Goal: Information Seeking & Learning: Learn about a topic

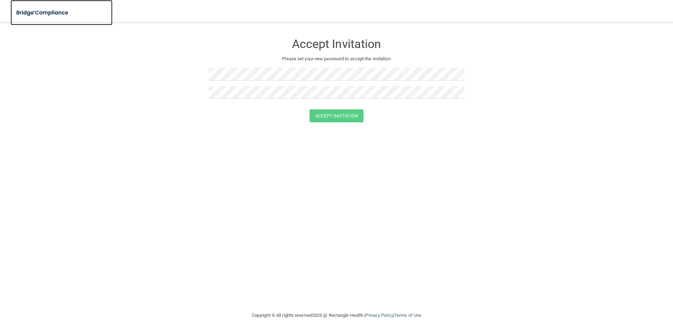
click at [44, 11] on img at bounding box center [43, 13] width 64 height 14
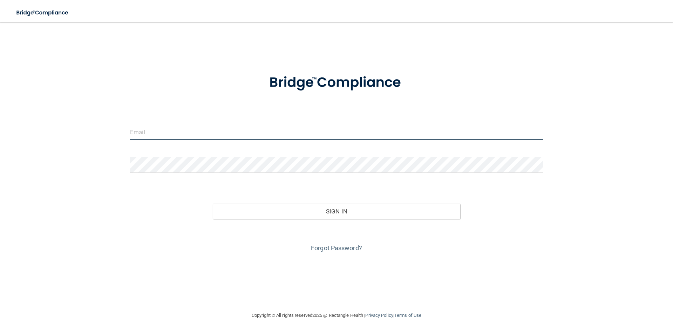
click at [150, 130] on input "email" at bounding box center [336, 132] width 413 height 16
type input "[EMAIL_ADDRESS][DOMAIN_NAME]"
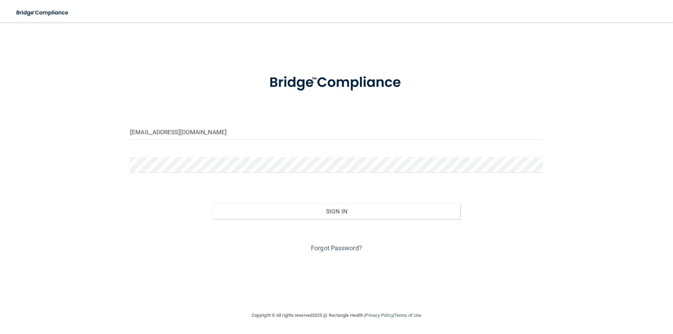
click at [177, 173] on div at bounding box center [336, 167] width 423 height 21
click at [213, 204] on button "Sign In" at bounding box center [337, 211] width 248 height 15
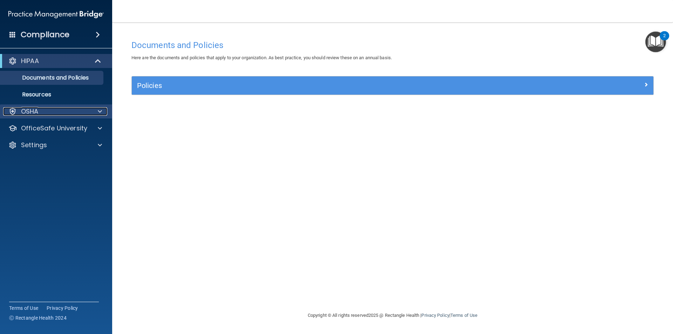
click at [52, 108] on div "OSHA" at bounding box center [46, 111] width 87 height 8
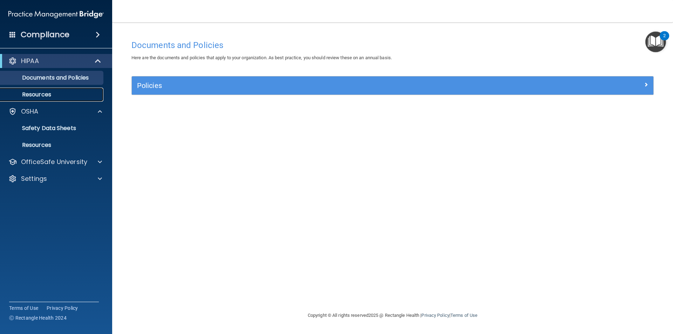
click at [56, 89] on link "Resources" at bounding box center [48, 95] width 110 height 14
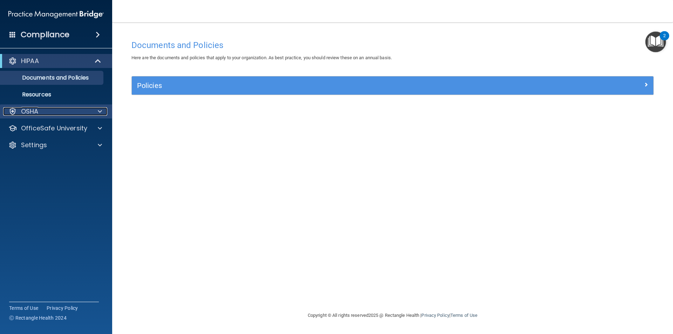
click at [98, 108] on span at bounding box center [100, 111] width 4 height 8
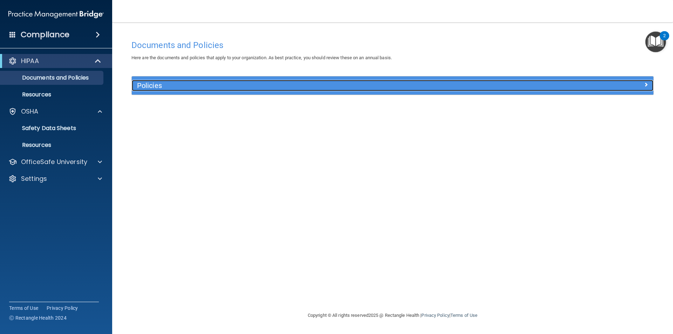
click at [295, 87] on h5 "Policies" at bounding box center [327, 86] width 381 height 8
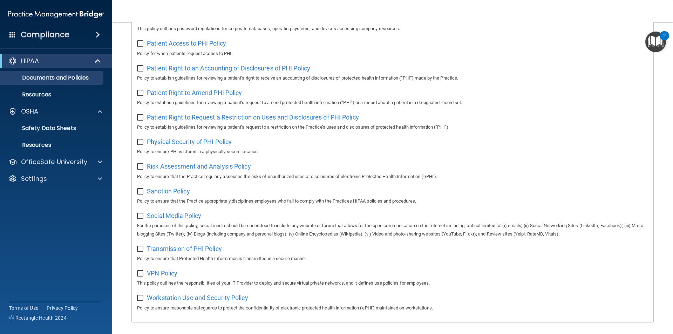
scroll to position [369, 0]
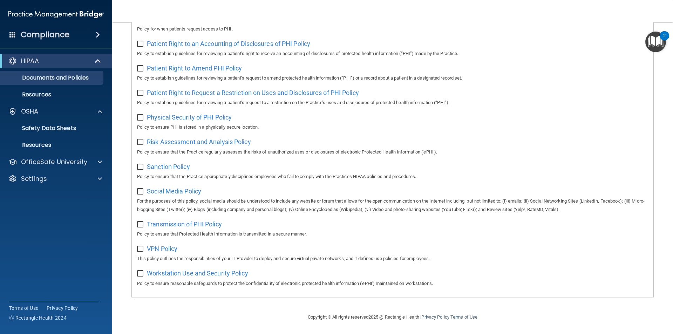
click at [654, 41] on img "Open Resource Center, 2 new notifications" at bounding box center [655, 42] width 21 height 21
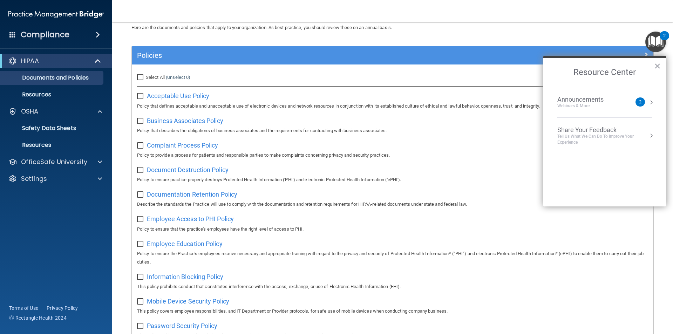
scroll to position [0, 0]
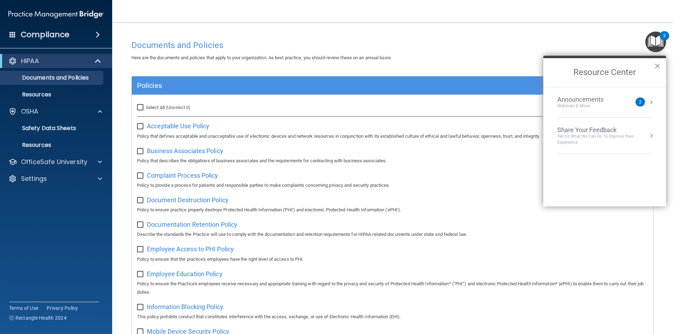
click at [63, 36] on h4 "Compliance" at bounding box center [45, 35] width 49 height 10
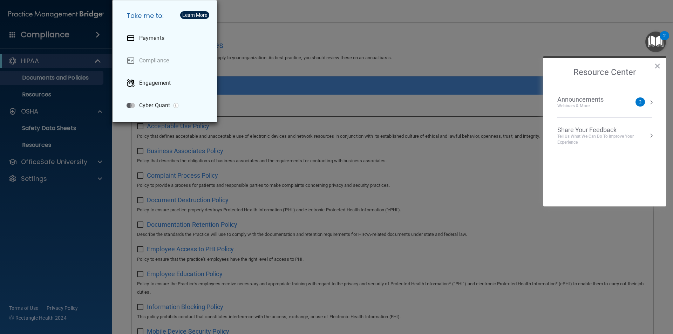
click at [318, 28] on div "Take me to: Payments Compliance Engagement Cyber Quant" at bounding box center [336, 167] width 673 height 334
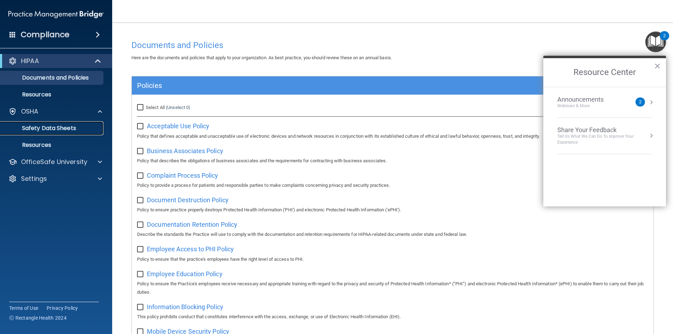
click at [53, 125] on p "Safety Data Sheets" at bounding box center [53, 128] width 96 height 7
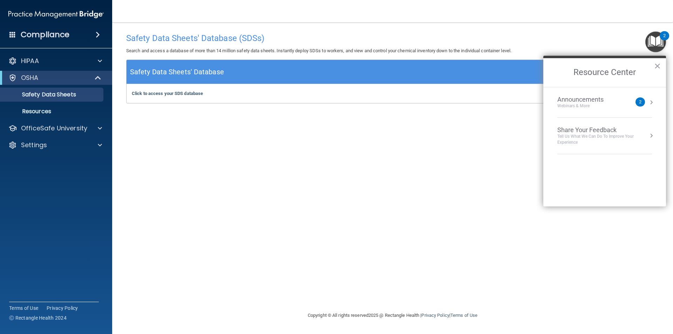
click at [655, 45] on img "Open Resource Center, 2 new notifications" at bounding box center [655, 42] width 21 height 21
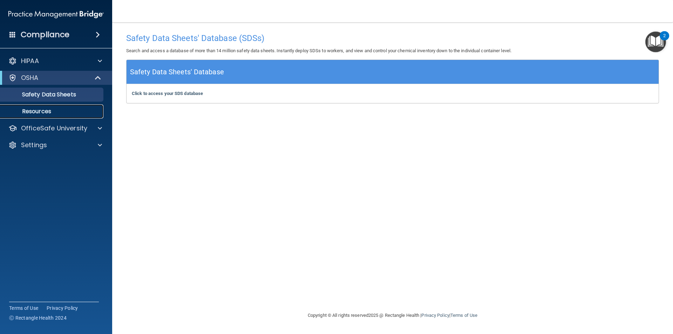
click at [38, 111] on p "Resources" at bounding box center [53, 111] width 96 height 7
click at [98, 35] on span at bounding box center [98, 34] width 4 height 8
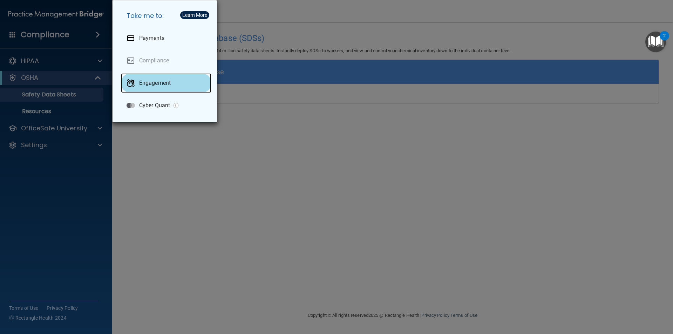
click at [164, 82] on p "Engagement" at bounding box center [155, 83] width 32 height 7
click at [46, 13] on div "Take me to: Payments Compliance Engagement Cyber Quant" at bounding box center [336, 167] width 673 height 334
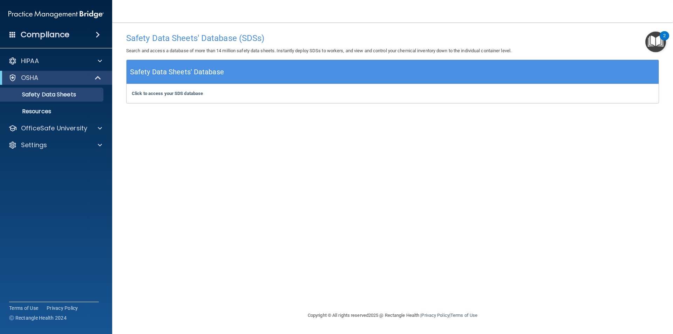
click at [48, 14] on img at bounding box center [55, 14] width 95 height 14
click at [6, 35] on div "Compliance" at bounding box center [56, 34] width 112 height 15
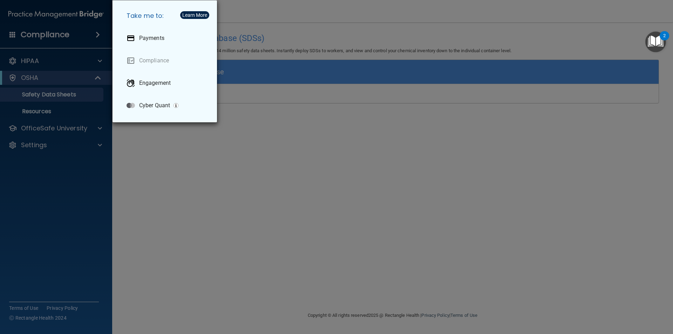
click at [62, 62] on div "Take me to: Payments Compliance Engagement Cyber Quant" at bounding box center [336, 167] width 673 height 334
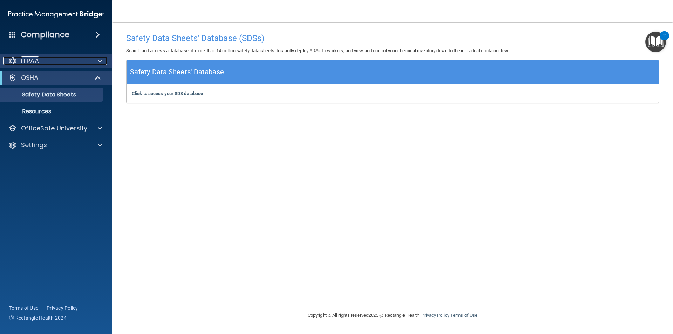
click at [101, 58] on span at bounding box center [100, 61] width 4 height 8
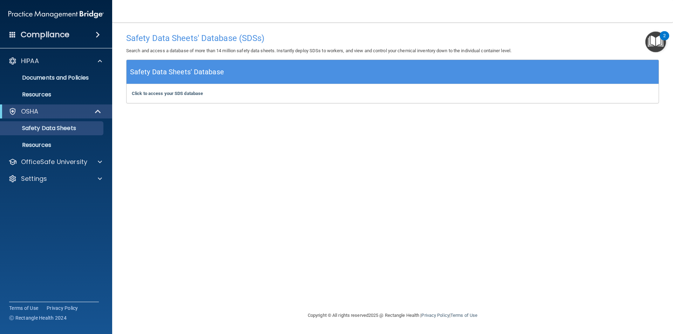
click at [20, 36] on div "Compliance" at bounding box center [56, 34] width 112 height 15
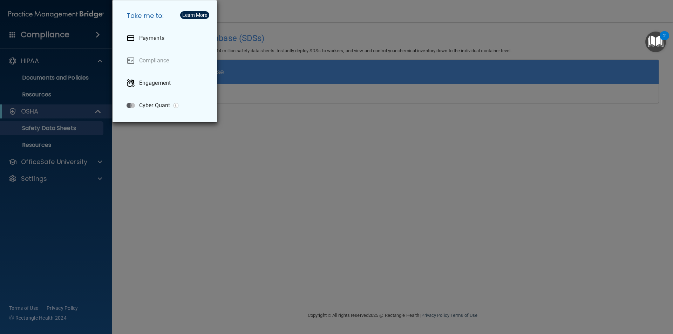
click at [82, 73] on div "Take me to: Payments Compliance Engagement Cyber Quant" at bounding box center [336, 167] width 673 height 334
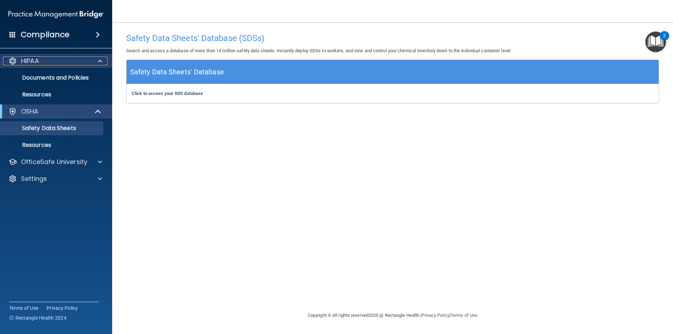
click at [25, 57] on p "HIPAA" at bounding box center [30, 61] width 18 height 8
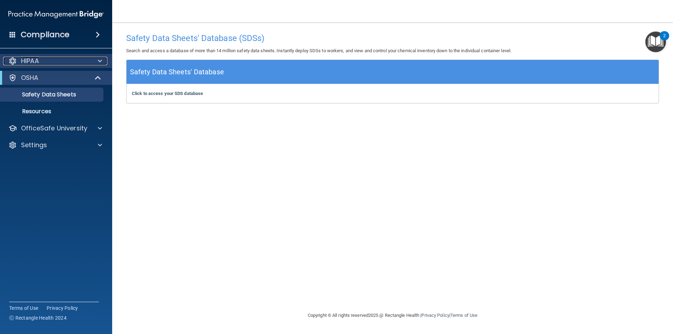
click at [23, 58] on p "HIPAA" at bounding box center [30, 61] width 18 height 8
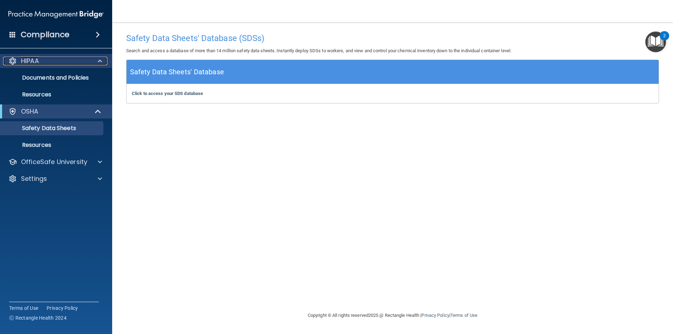
click at [23, 59] on p "HIPAA" at bounding box center [30, 61] width 18 height 8
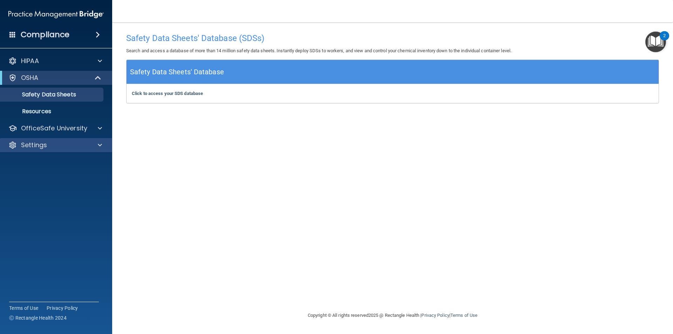
click at [93, 141] on div "Settings" at bounding box center [56, 145] width 113 height 14
click at [50, 144] on div "Settings" at bounding box center [46, 145] width 87 height 8
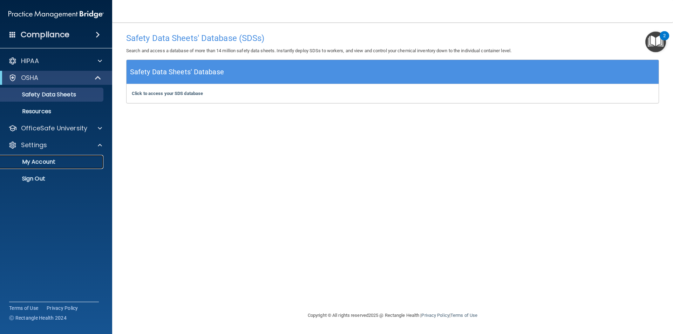
click at [37, 162] on p "My Account" at bounding box center [53, 161] width 96 height 7
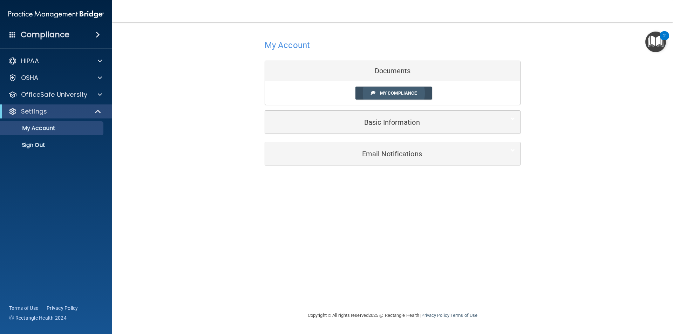
click at [404, 92] on span "My Compliance" at bounding box center [398, 92] width 37 height 5
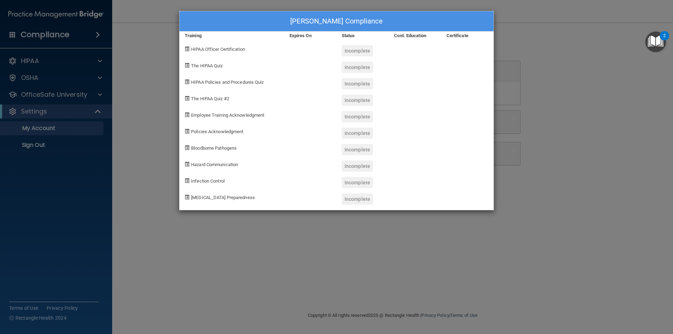
click at [361, 52] on div "Incomplete" at bounding box center [357, 50] width 31 height 11
drag, startPoint x: 651, startPoint y: 102, endPoint x: 624, endPoint y: 100, distance: 27.1
click at [651, 102] on div "Rocio Aguilar's Compliance Training Expires On Status Cont. Education Certifica…" at bounding box center [336, 167] width 673 height 334
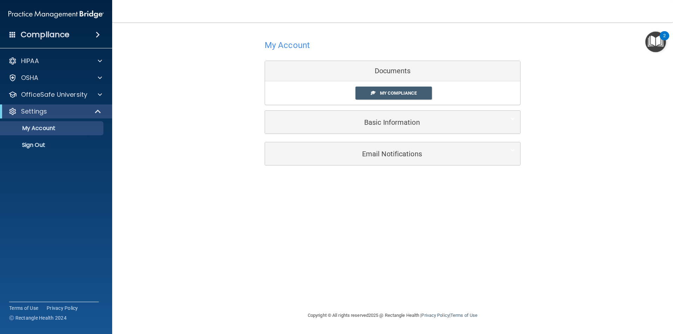
click at [80, 12] on img at bounding box center [55, 14] width 95 height 14
click at [100, 80] on span at bounding box center [100, 78] width 4 height 8
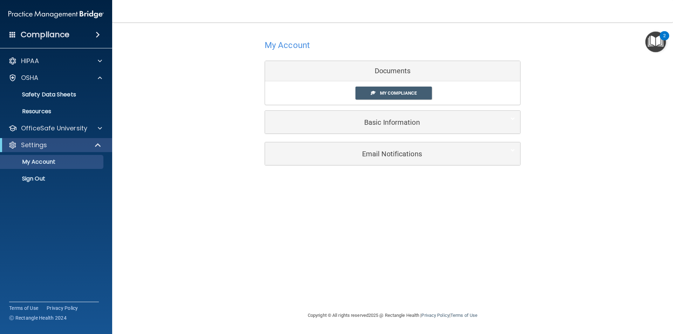
click at [100, 32] on span at bounding box center [98, 34] width 4 height 8
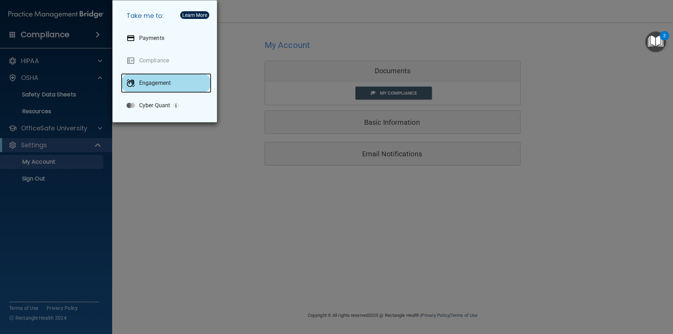
click at [161, 78] on div "Engagement" at bounding box center [166, 83] width 90 height 20
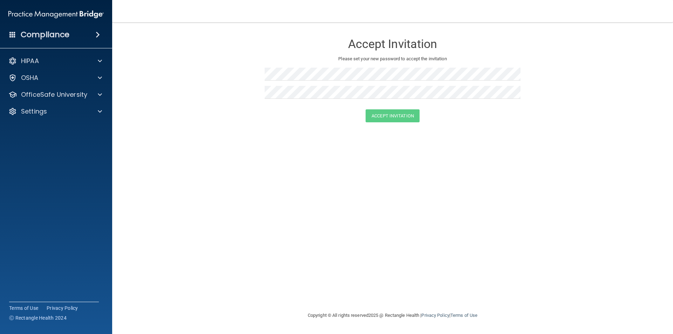
click at [71, 15] on img at bounding box center [55, 14] width 95 height 14
click at [89, 13] on img at bounding box center [55, 14] width 95 height 14
click at [31, 35] on h4 "Compliance" at bounding box center [45, 35] width 49 height 10
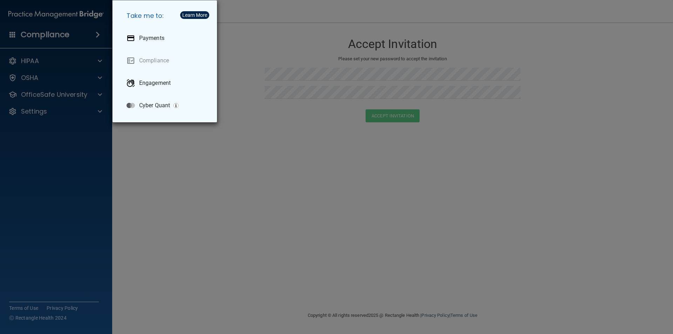
click at [42, 114] on div "Take me to: Payments Compliance Engagement Cyber Quant" at bounding box center [336, 167] width 673 height 334
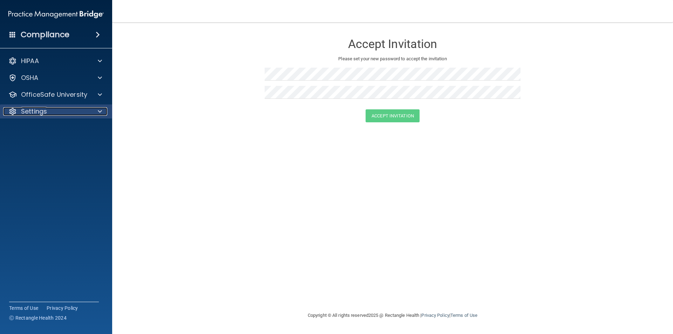
click at [29, 110] on p "Settings" at bounding box center [34, 111] width 26 height 8
click at [46, 126] on p "My Account" at bounding box center [53, 128] width 96 height 7
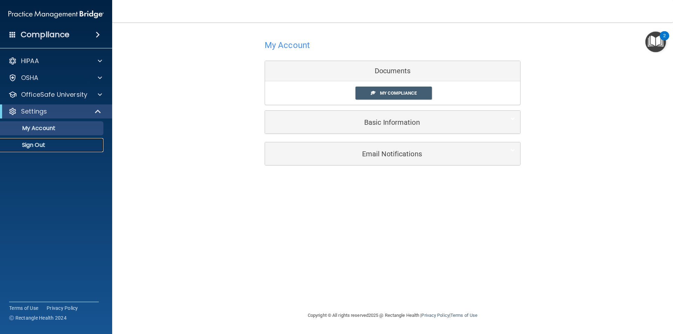
click at [35, 145] on p "Sign Out" at bounding box center [53, 145] width 96 height 7
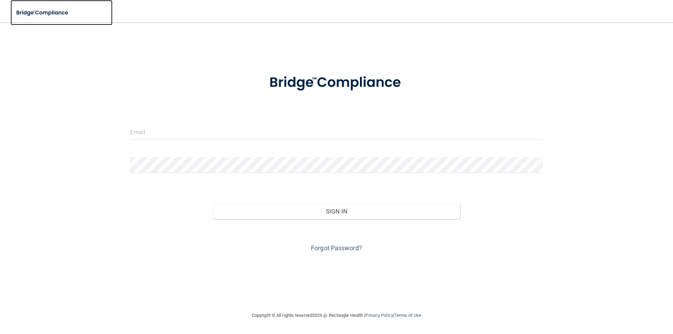
drag, startPoint x: 50, startPoint y: 19, endPoint x: 54, endPoint y: 16, distance: 4.8
click at [50, 19] on img at bounding box center [43, 13] width 64 height 14
click at [57, 10] on img at bounding box center [43, 13] width 64 height 14
click at [33, 14] on img at bounding box center [43, 13] width 64 height 14
click at [33, 11] on img at bounding box center [43, 13] width 64 height 14
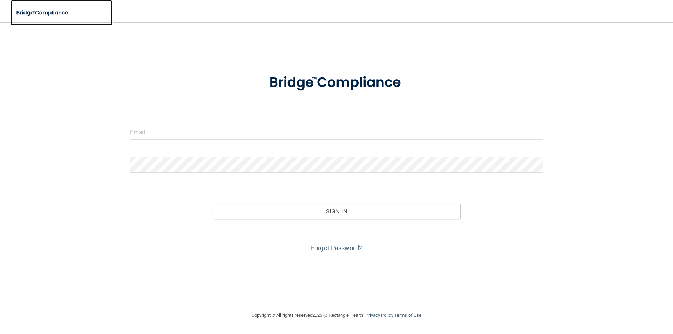
click at [33, 11] on img at bounding box center [43, 13] width 64 height 14
click at [36, 5] on link at bounding box center [62, 12] width 102 height 25
drag, startPoint x: 32, startPoint y: 10, endPoint x: 49, endPoint y: 11, distance: 17.6
click at [32, 10] on img at bounding box center [43, 13] width 64 height 14
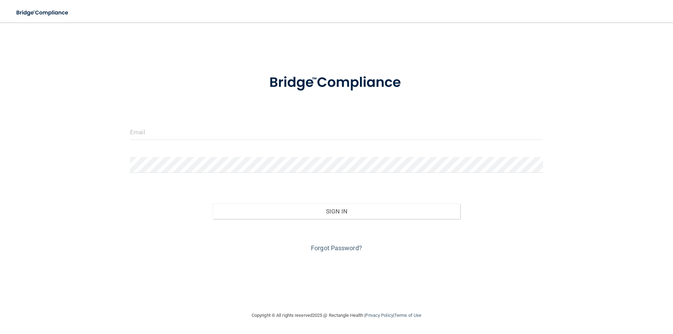
click at [324, 82] on img at bounding box center [336, 82] width 163 height 36
click at [325, 80] on img at bounding box center [336, 82] width 163 height 36
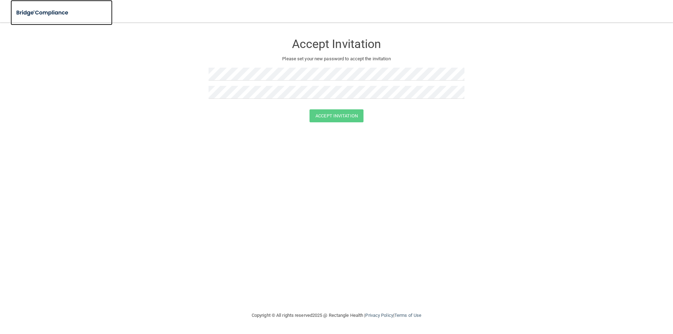
click at [58, 9] on img at bounding box center [43, 13] width 64 height 14
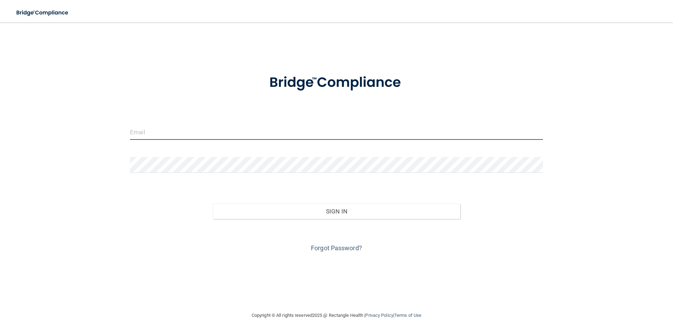
click at [149, 129] on input "email" at bounding box center [336, 132] width 413 height 16
type input "[EMAIL_ADDRESS][DOMAIN_NAME]"
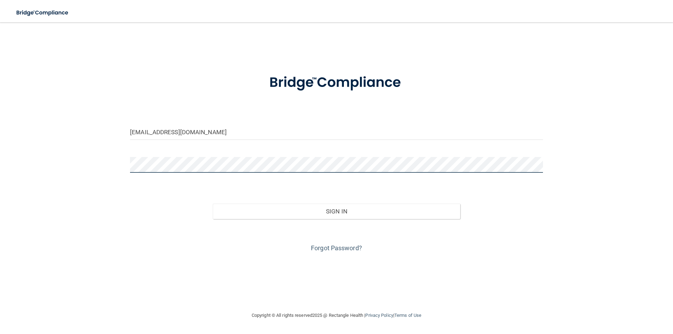
click at [213, 204] on button "Sign In" at bounding box center [337, 211] width 248 height 15
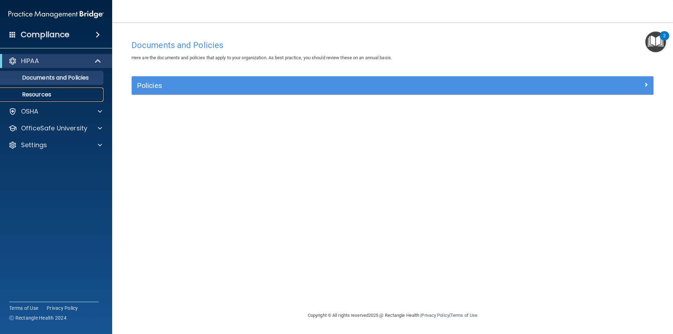
click at [36, 94] on p "Resources" at bounding box center [53, 94] width 96 height 7
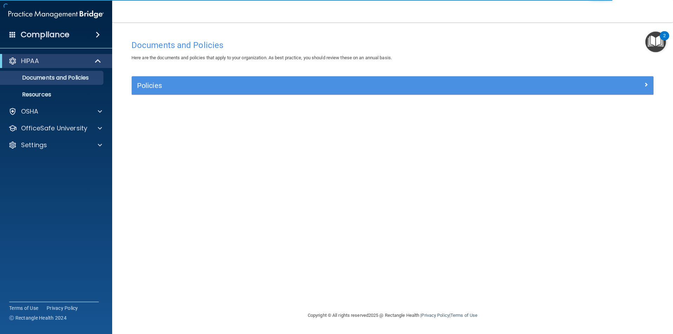
click at [659, 42] on img "Open Resource Center, 2 new notifications" at bounding box center [655, 42] width 21 height 21
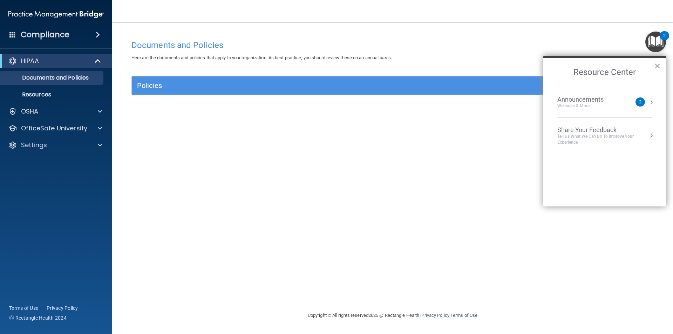
click at [643, 101] on div "2" at bounding box center [639, 101] width 9 height 9
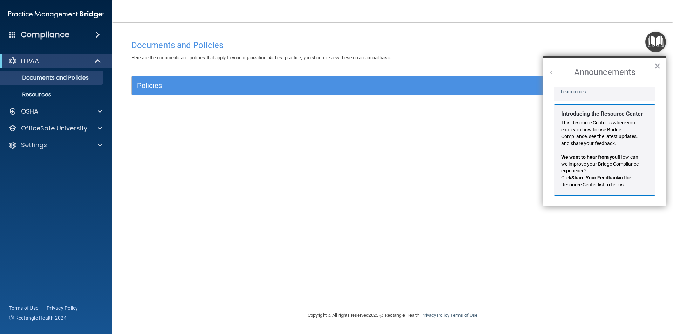
scroll to position [123, 0]
click at [656, 67] on button "×" at bounding box center [657, 65] width 7 height 11
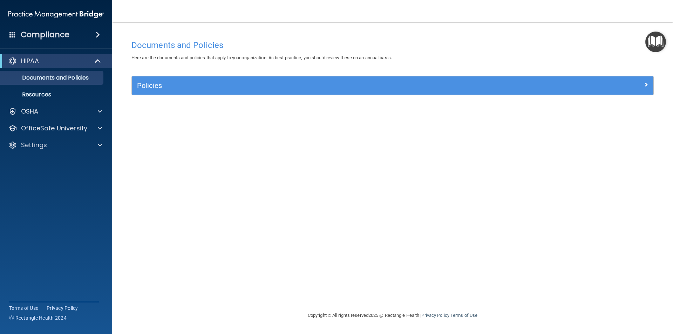
click at [659, 39] on img "Open Resource Center" at bounding box center [655, 42] width 21 height 21
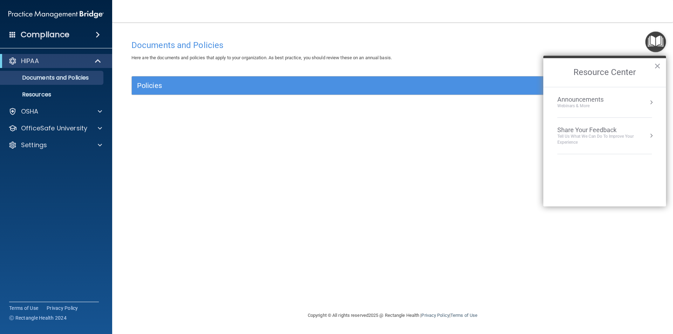
click at [605, 144] on div "Tell Us What We Can Do to Improve Your Experience" at bounding box center [604, 140] width 95 height 12
click at [554, 72] on button "Back to Resource Center Home" at bounding box center [551, 72] width 7 height 7
click at [380, 114] on div "Documents and Policies Here are the documents and policies that apply to your o…" at bounding box center [392, 173] width 533 height 275
click at [652, 38] on img "Open Resource Center" at bounding box center [655, 42] width 21 height 21
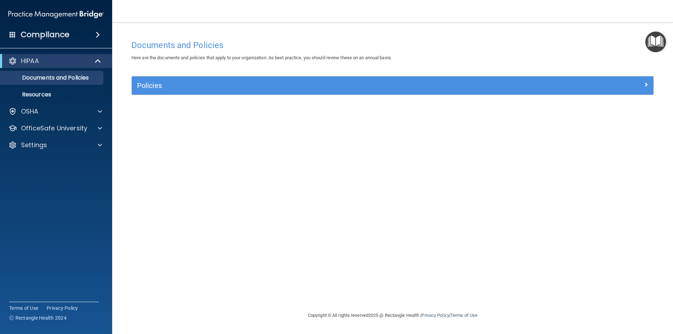
click at [50, 14] on img at bounding box center [55, 14] width 95 height 14
click at [88, 17] on img at bounding box center [55, 14] width 95 height 14
click at [87, 16] on img at bounding box center [55, 14] width 95 height 14
